Goal: Task Accomplishment & Management: Use online tool/utility

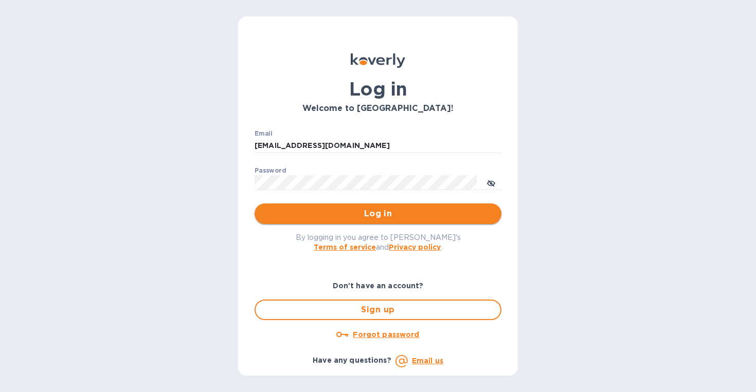
click at [402, 211] on span "Log in" at bounding box center [378, 214] width 230 height 12
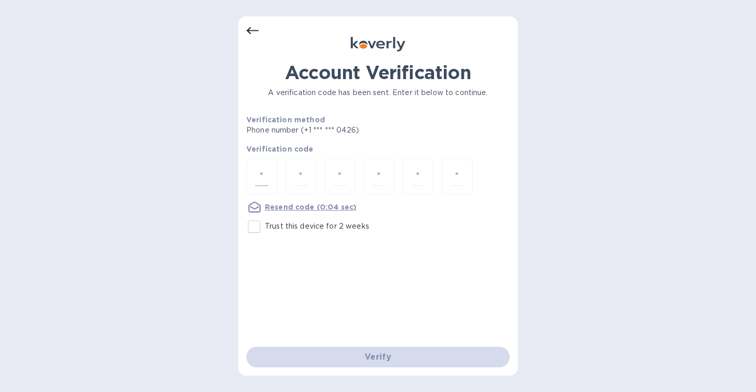
click at [257, 172] on input "number" at bounding box center [261, 176] width 13 height 19
type input "2"
type input "3"
type input "7"
type input "5"
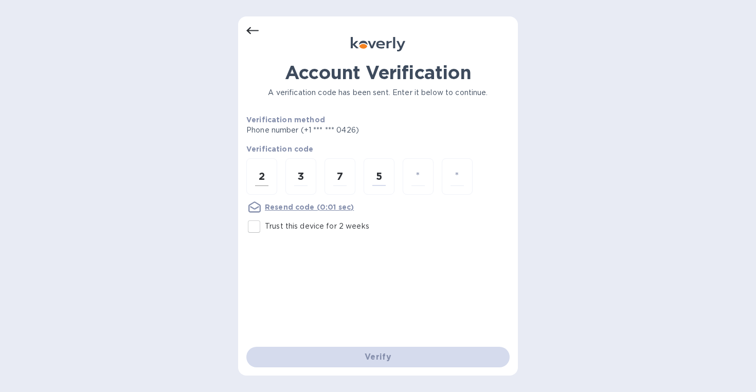
type input "7"
type input "3"
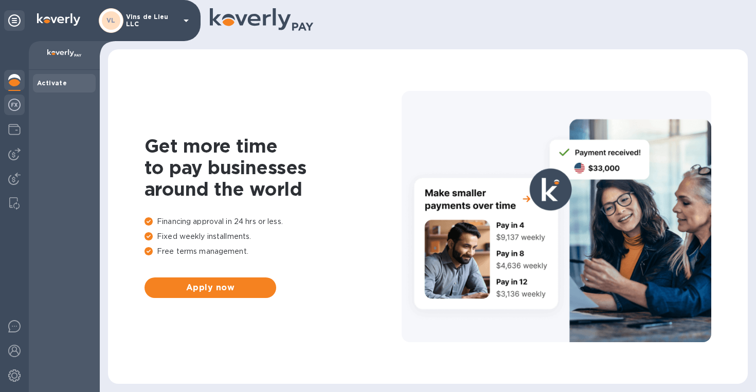
click at [22, 105] on div at bounding box center [14, 106] width 21 height 23
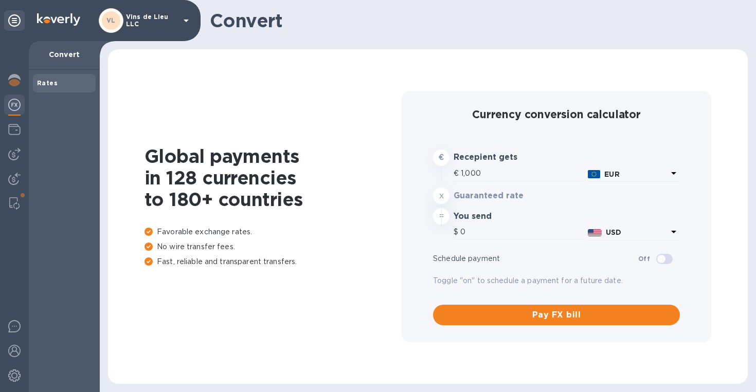
type input "1,184.23"
